Goal: Information Seeking & Learning: Learn about a topic

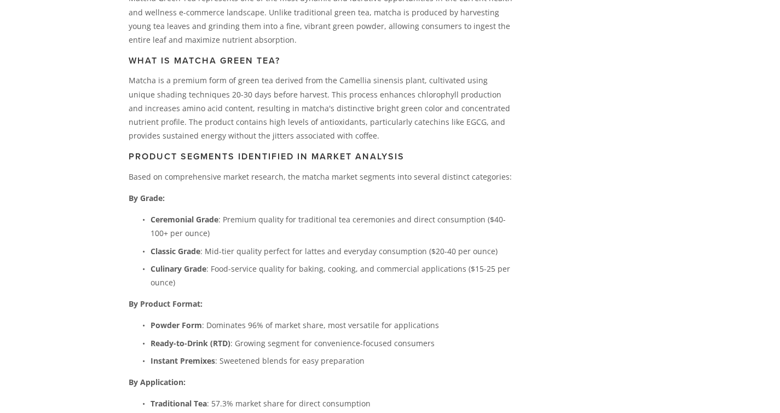
scroll to position [44, 0]
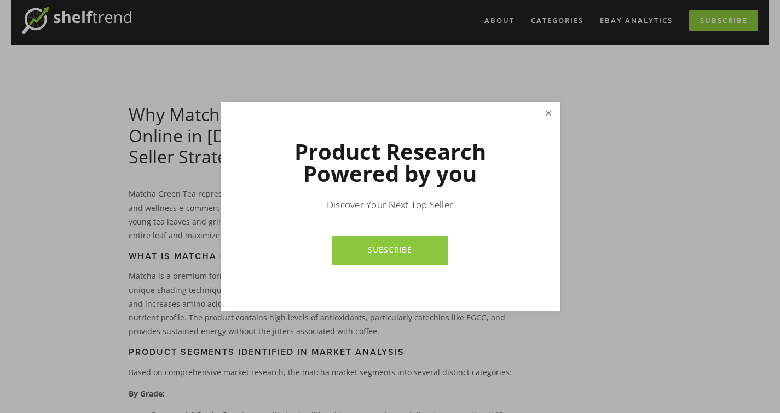
click at [547, 116] on link "Close" at bounding box center [548, 113] width 19 height 19
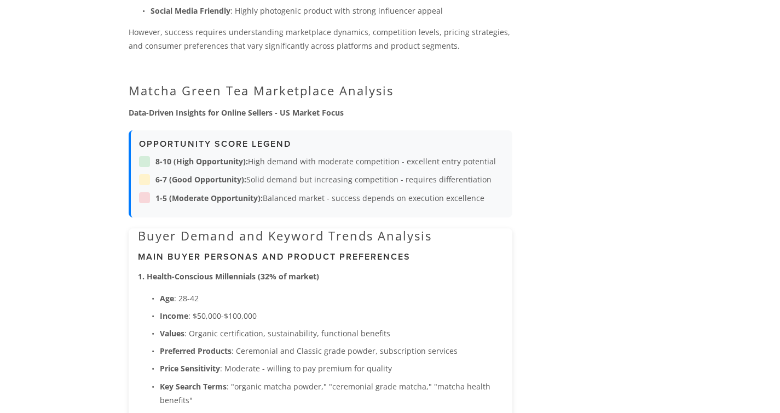
scroll to position [911, 0]
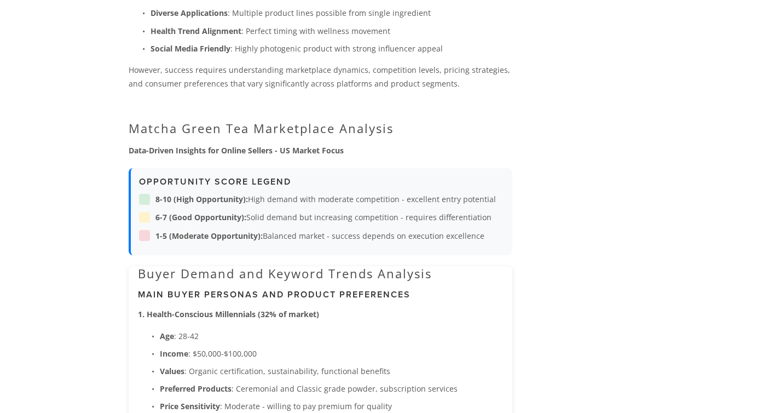
click at [252, 201] on span "8-10 (High Opportunity): High demand with moderate competition - excellent entr…" at bounding box center [325, 199] width 341 height 14
drag, startPoint x: 257, startPoint y: 201, endPoint x: 318, endPoint y: 200, distance: 60.2
click at [318, 200] on span "8-10 (High Opportunity): High demand with moderate competition - excellent entr…" at bounding box center [325, 199] width 341 height 14
click at [311, 210] on span "6-7 (Good Opportunity): Solid demand but increasing competition - requires diff…" at bounding box center [323, 217] width 336 height 14
drag, startPoint x: 250, startPoint y: 216, endPoint x: 314, endPoint y: 222, distance: 64.3
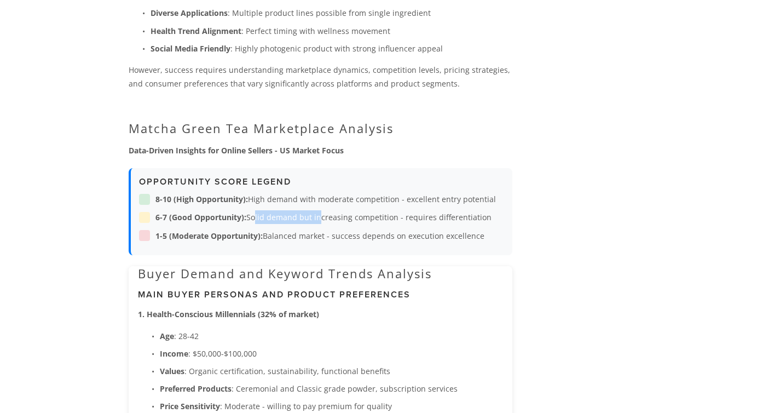
click at [314, 222] on span "6-7 (Good Opportunity): Solid demand but increasing competition - requires diff…" at bounding box center [323, 217] width 336 height 14
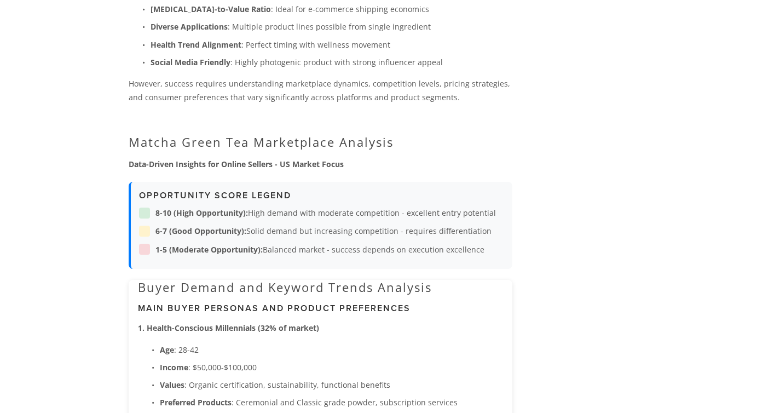
scroll to position [893, 0]
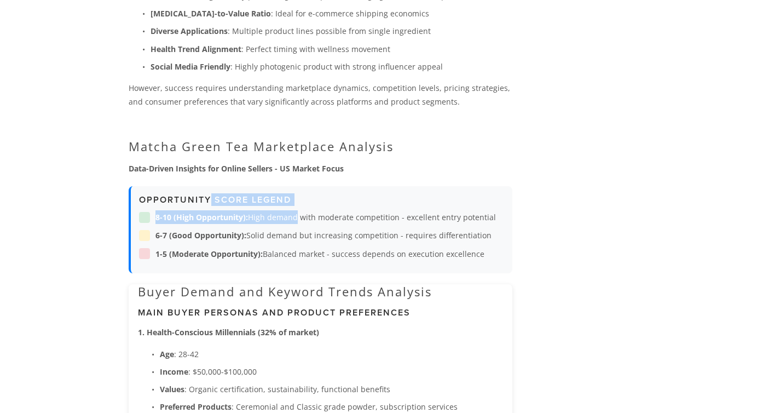
drag, startPoint x: 209, startPoint y: 204, endPoint x: 291, endPoint y: 224, distance: 84.4
click at [292, 224] on div "Opportunity Score Legend 8-10 (High Opportunity): High demand with moderate com…" at bounding box center [321, 229] width 384 height 87
click at [291, 224] on div "Opportunity Score Legend 8-10 (High Opportunity): High demand with moderate com…" at bounding box center [321, 229] width 384 height 87
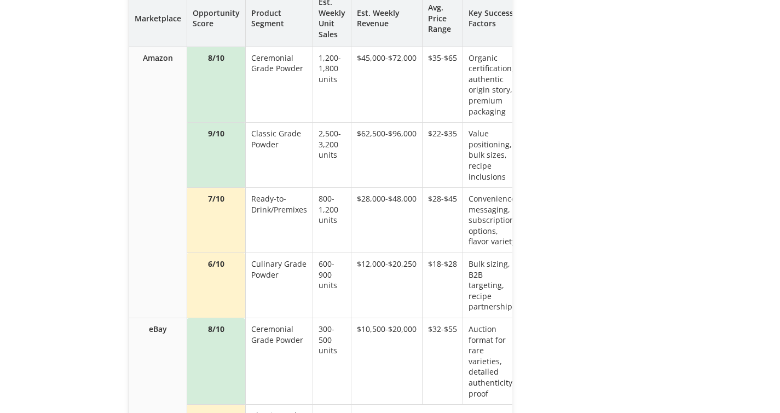
scroll to position [4285, 0]
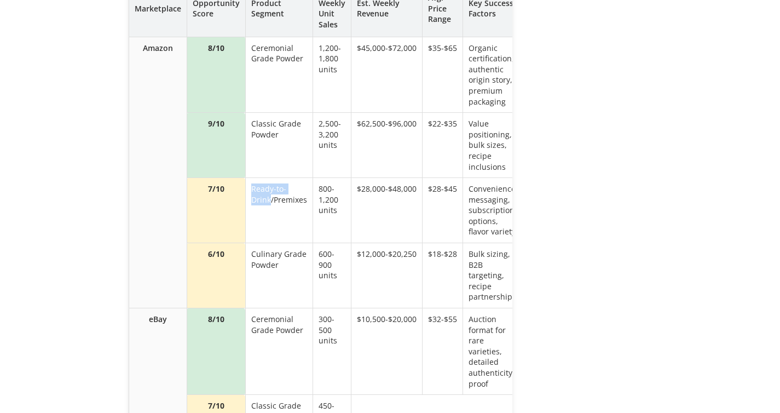
drag, startPoint x: 249, startPoint y: 182, endPoint x: 268, endPoint y: 188, distance: 19.4
click at [268, 188] on td "Ready-to-Drink/Premixes" at bounding box center [278, 210] width 67 height 65
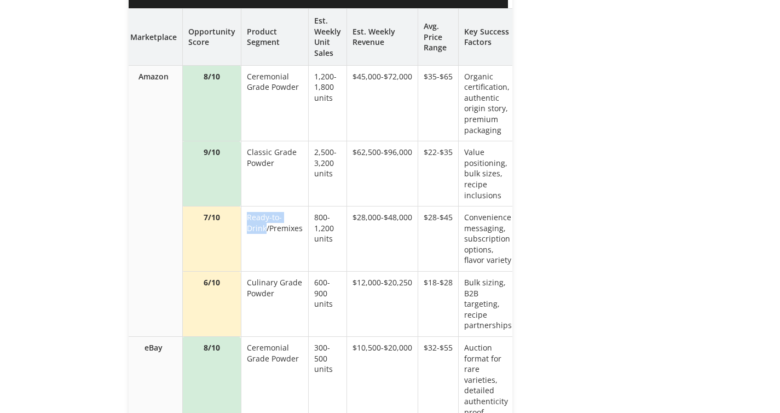
scroll to position [4252, 0]
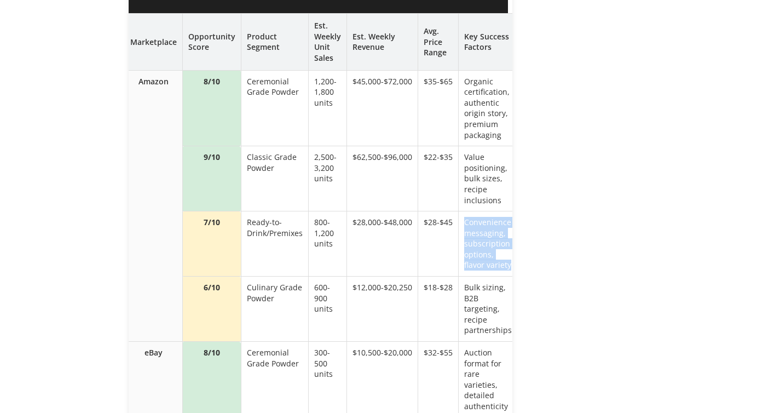
drag, startPoint x: 462, startPoint y: 213, endPoint x: 484, endPoint y: 266, distance: 56.9
click at [484, 266] on td "Convenience messaging, subscription options, flavor variety" at bounding box center [487, 243] width 59 height 65
click at [480, 266] on td "Convenience messaging, subscription options, flavor variety" at bounding box center [487, 243] width 59 height 65
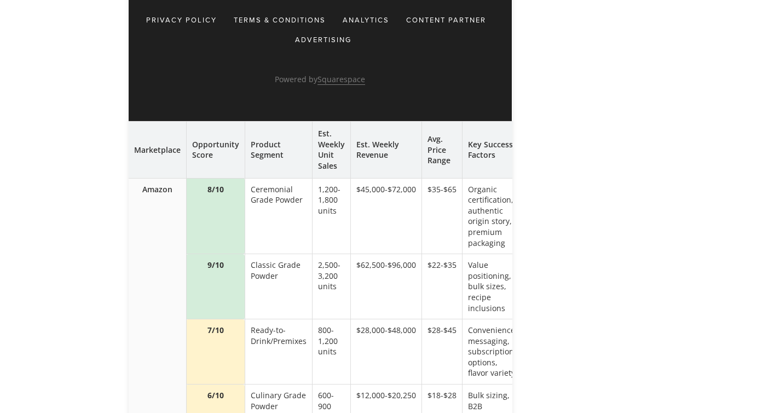
scroll to position [4147, 0]
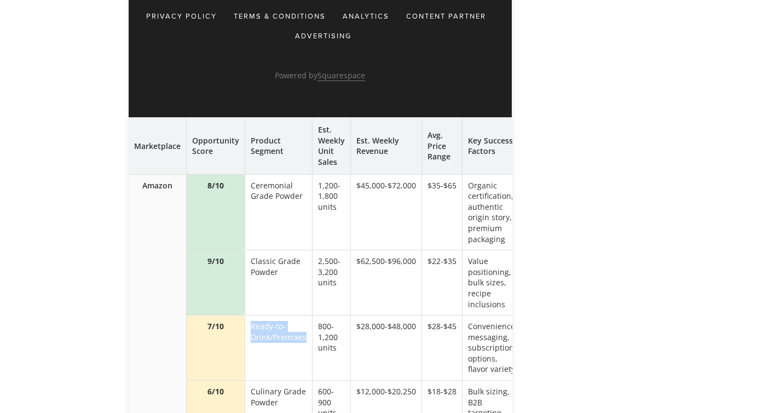
drag, startPoint x: 247, startPoint y: 320, endPoint x: 308, endPoint y: 334, distance: 62.4
click at [308, 334] on td "Ready-to-Drink/Premixes" at bounding box center [278, 347] width 67 height 65
